Goal: Transaction & Acquisition: Download file/media

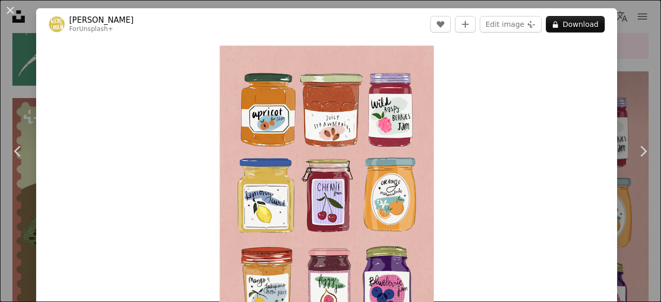
scroll to position [1291, 0]
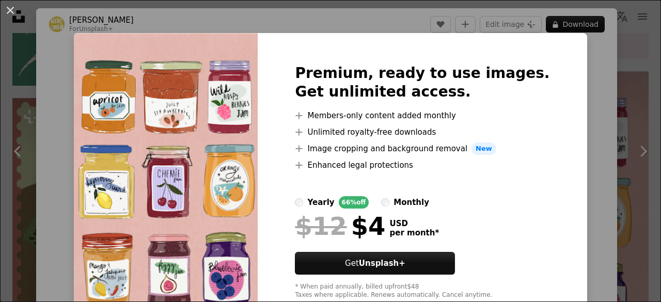
click at [566, 82] on div "An X shape Premium, ready to use images. Get unlimited access. A plus sign Memb…" at bounding box center [330, 151] width 661 height 302
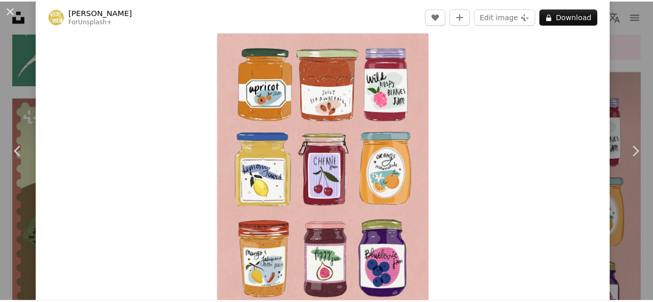
scroll to position [29, 0]
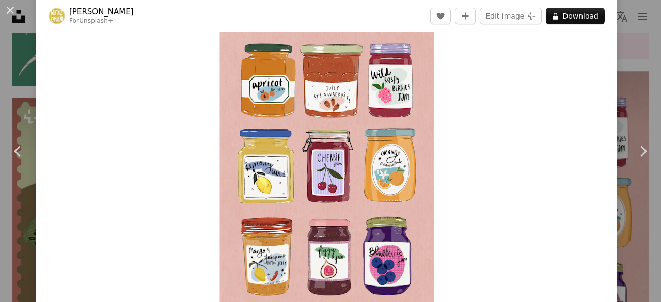
click at [546, 84] on div "Zoom in" at bounding box center [326, 166] width 581 height 310
click at [586, 57] on div "Zoom in" at bounding box center [326, 166] width 581 height 310
click at [623, 55] on div "An X shape Chevron left Chevron right [PERSON_NAME] For Unsplash+ A heart A plu…" at bounding box center [330, 151] width 661 height 302
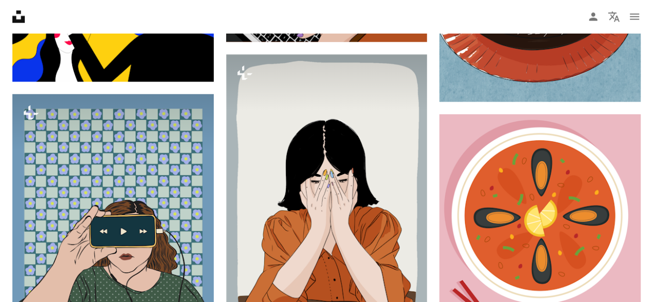
scroll to position [4750, 0]
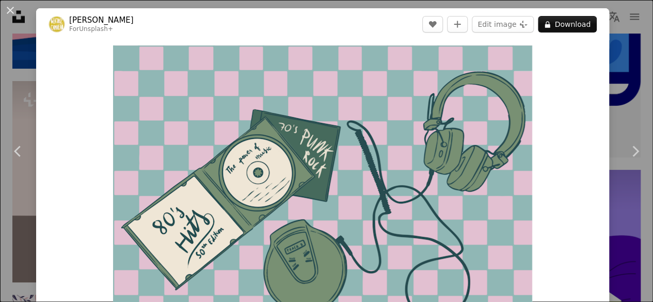
click at [573, 52] on div "Zoom in" at bounding box center [322, 195] width 573 height 310
click at [623, 90] on div "An X shape Chevron left Chevron right [PERSON_NAME] For Unsplash+ A heart A plu…" at bounding box center [326, 151] width 653 height 302
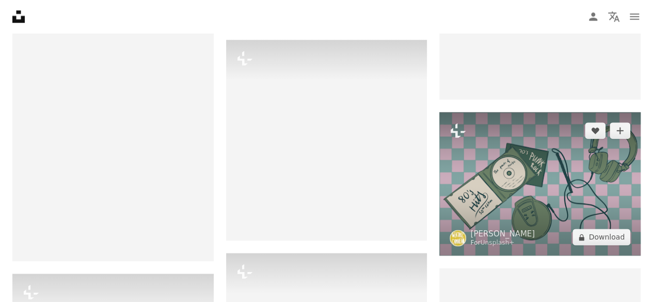
scroll to position [7022, 0]
